Goal: Task Accomplishment & Management: Use online tool/utility

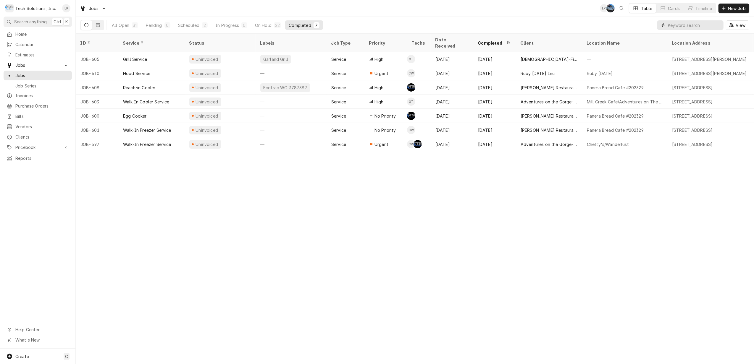
click at [689, 26] on input "Dynamic Content Wrapper" at bounding box center [694, 24] width 53 height 9
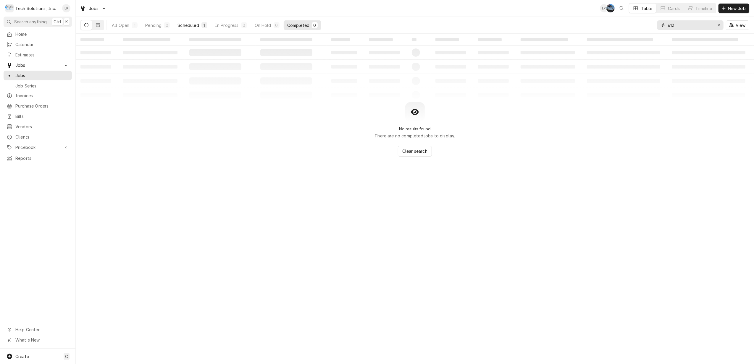
type input "612"
click at [185, 24] on div "Scheduled" at bounding box center [188, 25] width 21 height 6
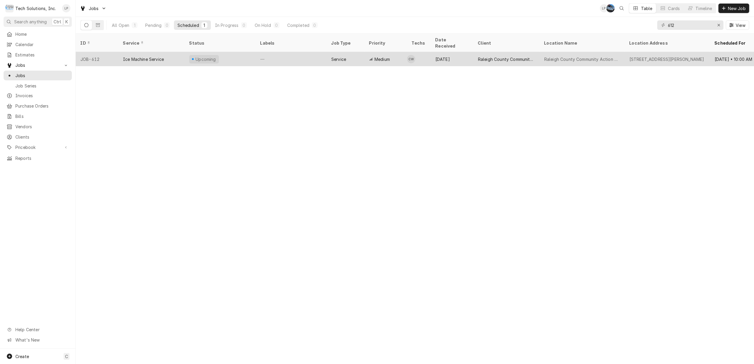
click at [162, 56] on div "Ice Machine Service" at bounding box center [143, 59] width 41 height 6
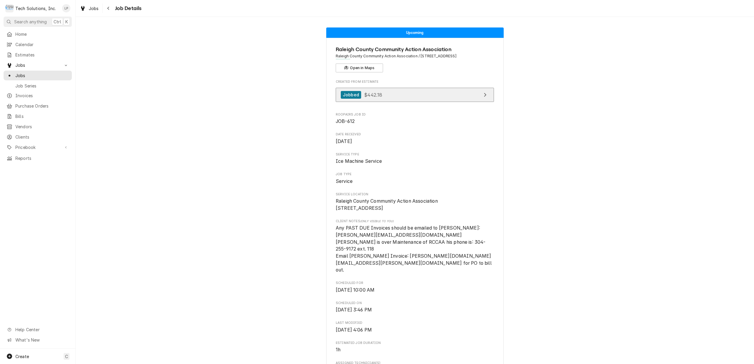
click at [386, 92] on link "Jobbed $442.18" at bounding box center [415, 95] width 158 height 14
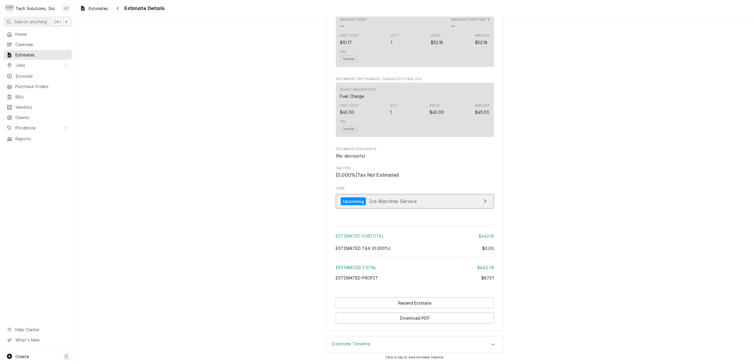
scroll to position [478, 0]
click at [422, 317] on button "Download PDF" at bounding box center [415, 318] width 158 height 11
click at [18, 29] on link "Home" at bounding box center [38, 34] width 68 height 10
